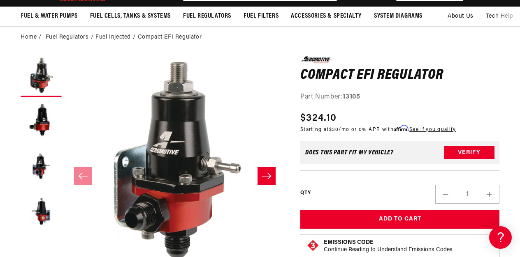
scroll to position [62, 0]
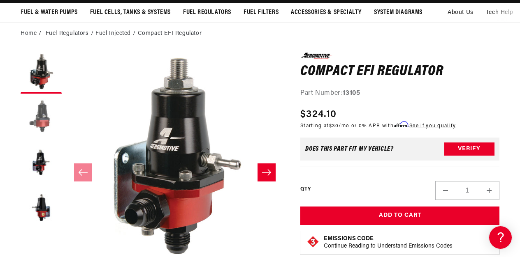
click at [43, 127] on button "Load image 2 in gallery view" at bounding box center [41, 118] width 41 height 41
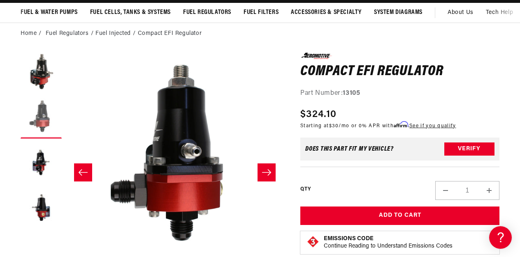
scroll to position [0, 325]
click at [38, 165] on button "Load image 3 in gallery view" at bounding box center [41, 163] width 41 height 41
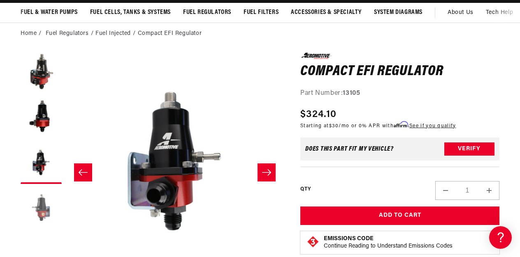
click at [42, 212] on button "Load image 4 in gallery view" at bounding box center [41, 208] width 41 height 41
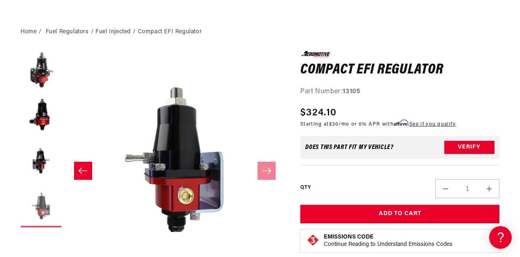
scroll to position [56, 0]
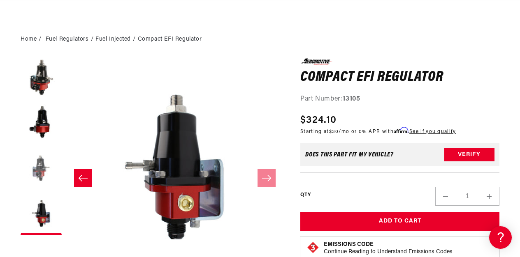
click at [38, 172] on button "Load image 3 in gallery view" at bounding box center [41, 169] width 41 height 41
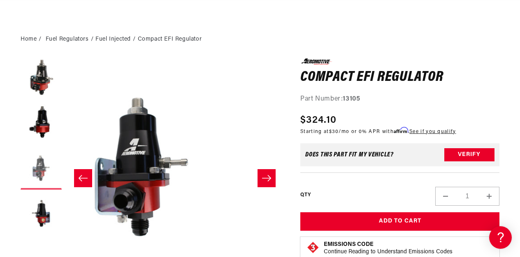
scroll to position [0, 436]
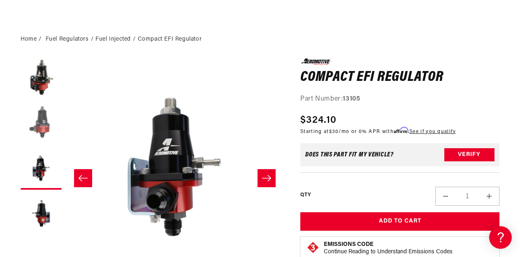
click at [42, 129] on button "Load image 2 in gallery view" at bounding box center [41, 124] width 41 height 41
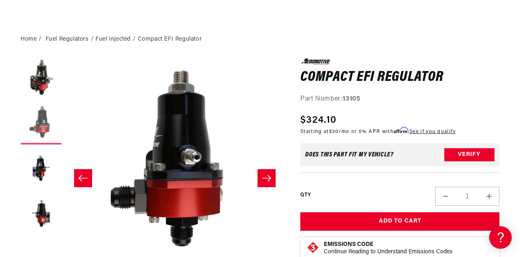
scroll to position [0, 325]
click at [41, 79] on button "Load image 1 in gallery view" at bounding box center [41, 78] width 41 height 41
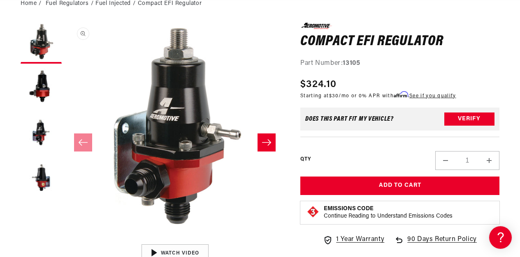
scroll to position [94, 0]
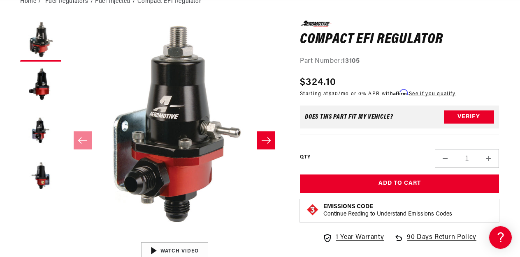
click at [269, 148] on button "Slide right" at bounding box center [266, 141] width 18 height 18
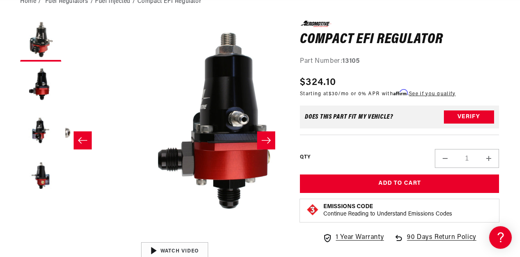
scroll to position [0, 0]
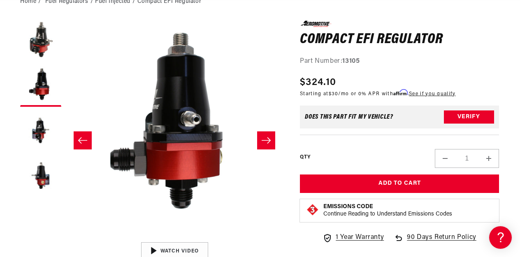
click at [269, 148] on button "Slide right" at bounding box center [266, 141] width 18 height 18
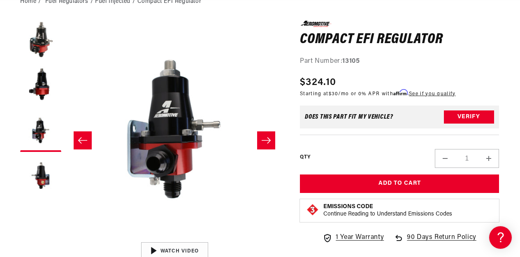
click at [269, 148] on button "Slide right" at bounding box center [266, 141] width 18 height 18
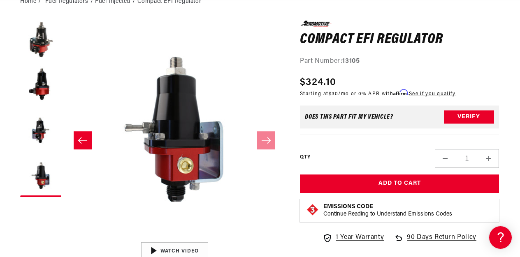
scroll to position [0, 325]
click at [83, 142] on icon "Slide left" at bounding box center [83, 141] width 10 height 8
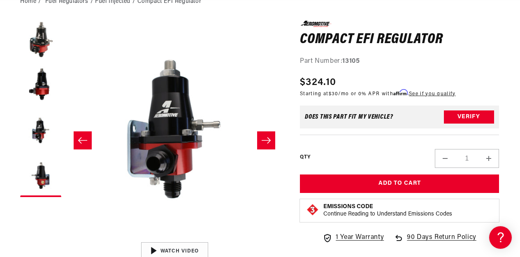
click at [83, 142] on icon "Slide left" at bounding box center [83, 141] width 10 height 8
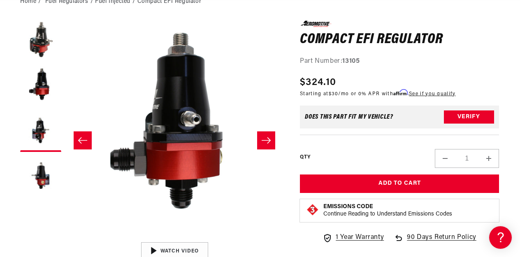
click at [83, 142] on icon "Slide left" at bounding box center [83, 141] width 10 height 8
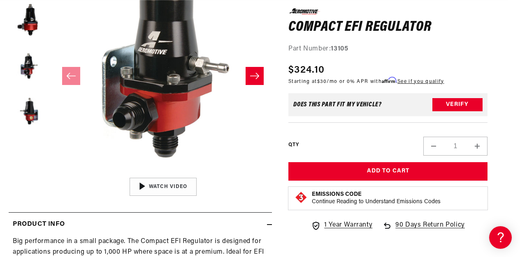
click at [370, 131] on div "QTY Decrease quantity for Compact EFI Regulator 1 Increase quantity for Compact…" at bounding box center [387, 139] width 199 height 33
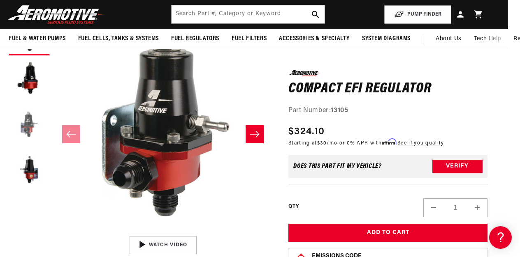
click at [31, 127] on button "Load image 3 in gallery view" at bounding box center [29, 125] width 41 height 41
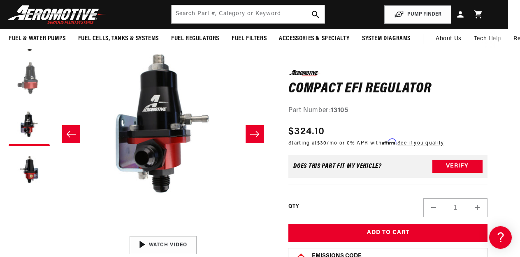
click at [35, 82] on button "Load image 2 in gallery view" at bounding box center [29, 80] width 41 height 41
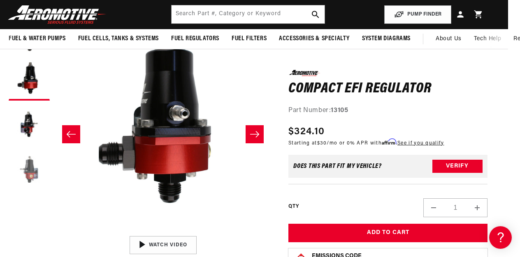
click at [33, 181] on button "Load image 4 in gallery view" at bounding box center [29, 170] width 41 height 41
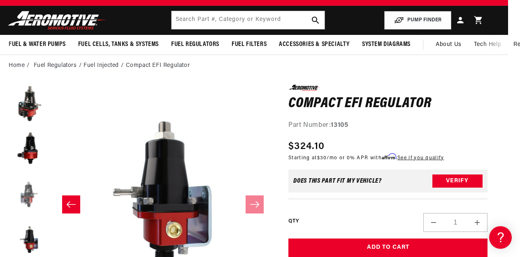
click at [30, 204] on button "Load image 3 in gallery view" at bounding box center [29, 195] width 41 height 41
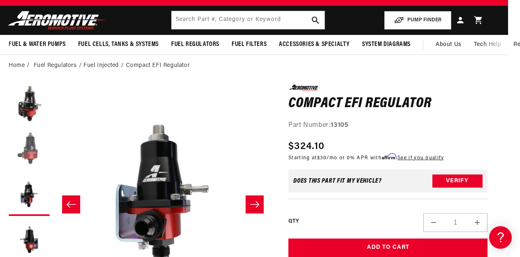
click at [29, 155] on button "Load image 2 in gallery view" at bounding box center [29, 150] width 41 height 41
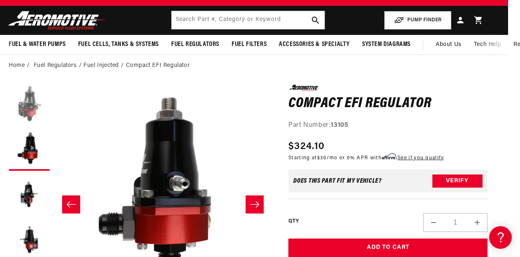
click at [34, 103] on button "Load image 1 in gallery view" at bounding box center [29, 105] width 41 height 41
